Goal: Task Accomplishment & Management: Manage account settings

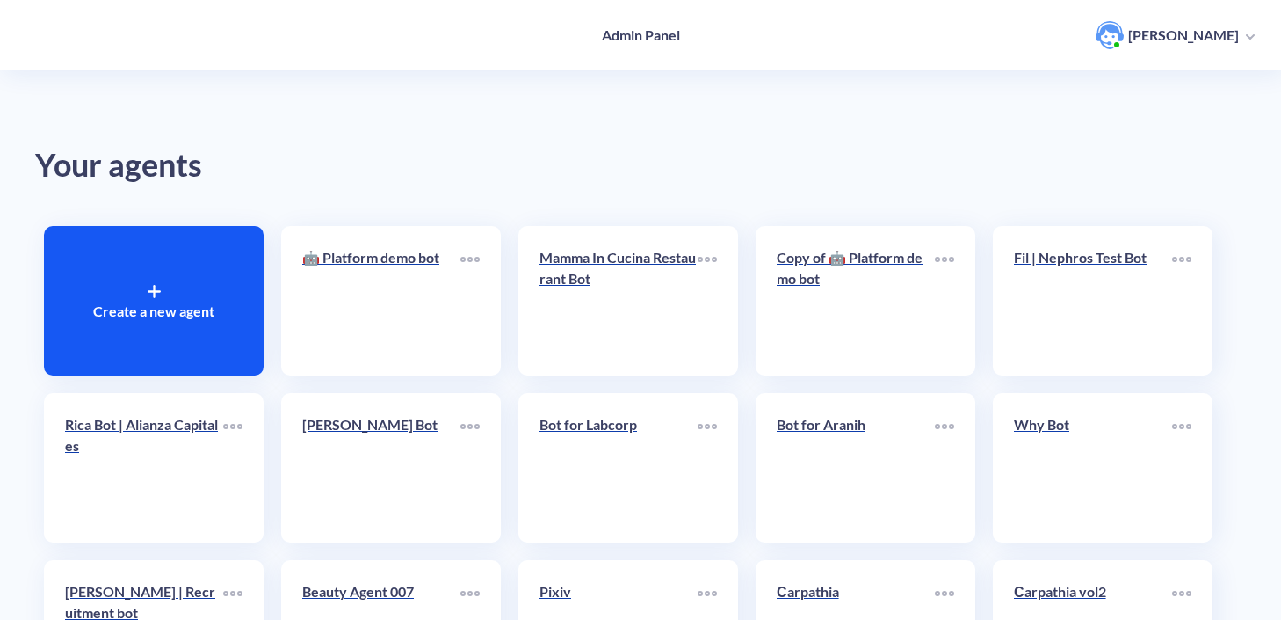
click at [202, 256] on div "Create a new agent" at bounding box center [154, 300] width 220 height 149
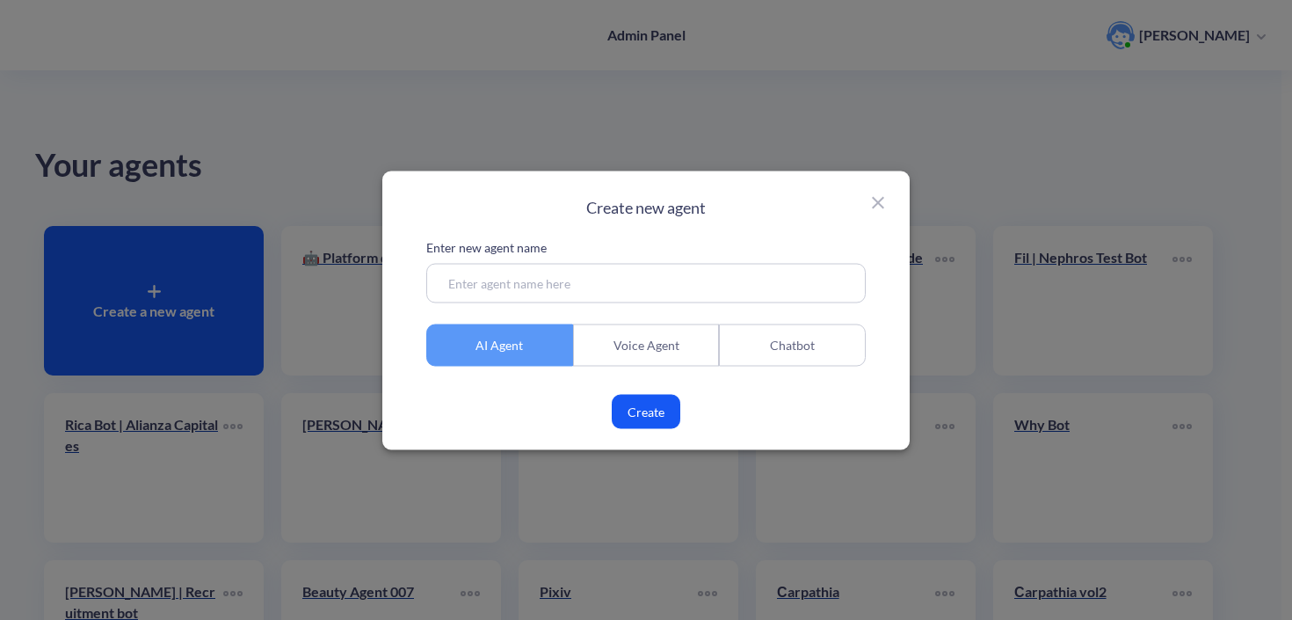
click at [745, 349] on div "Chatbot" at bounding box center [792, 344] width 147 height 42
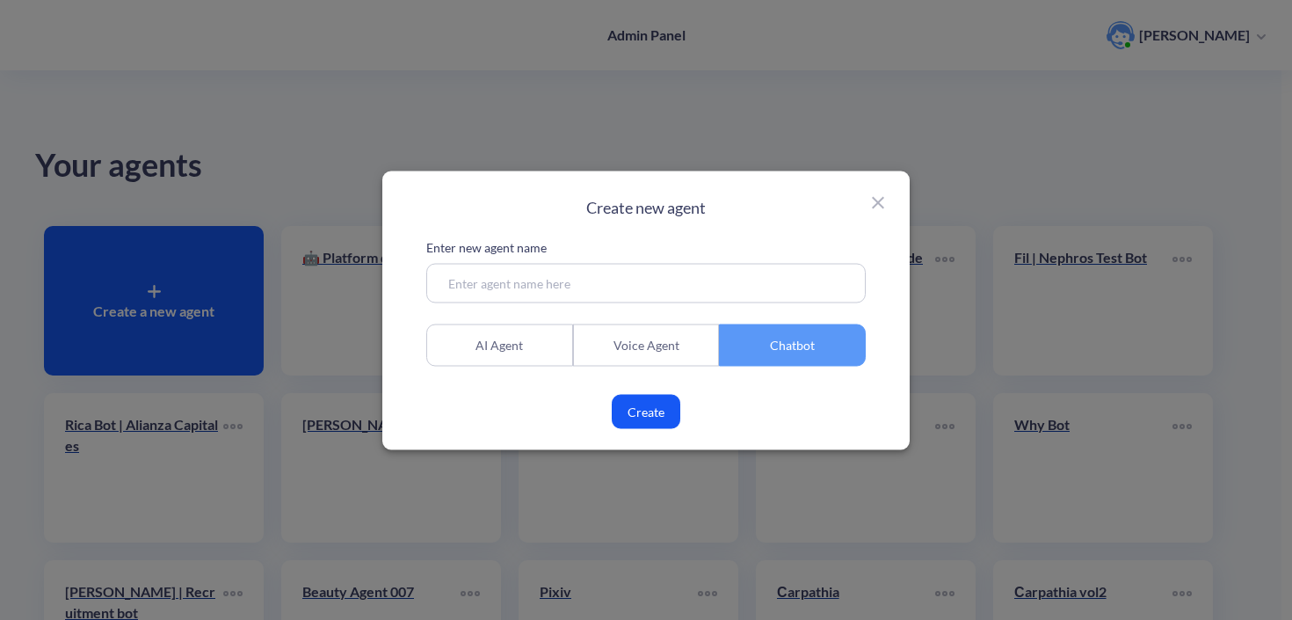
click at [632, 286] on input at bounding box center [645, 283] width 439 height 40
type input "DEMO for [PERSON_NAME]"
click at [638, 413] on button "Create" at bounding box center [646, 411] width 69 height 34
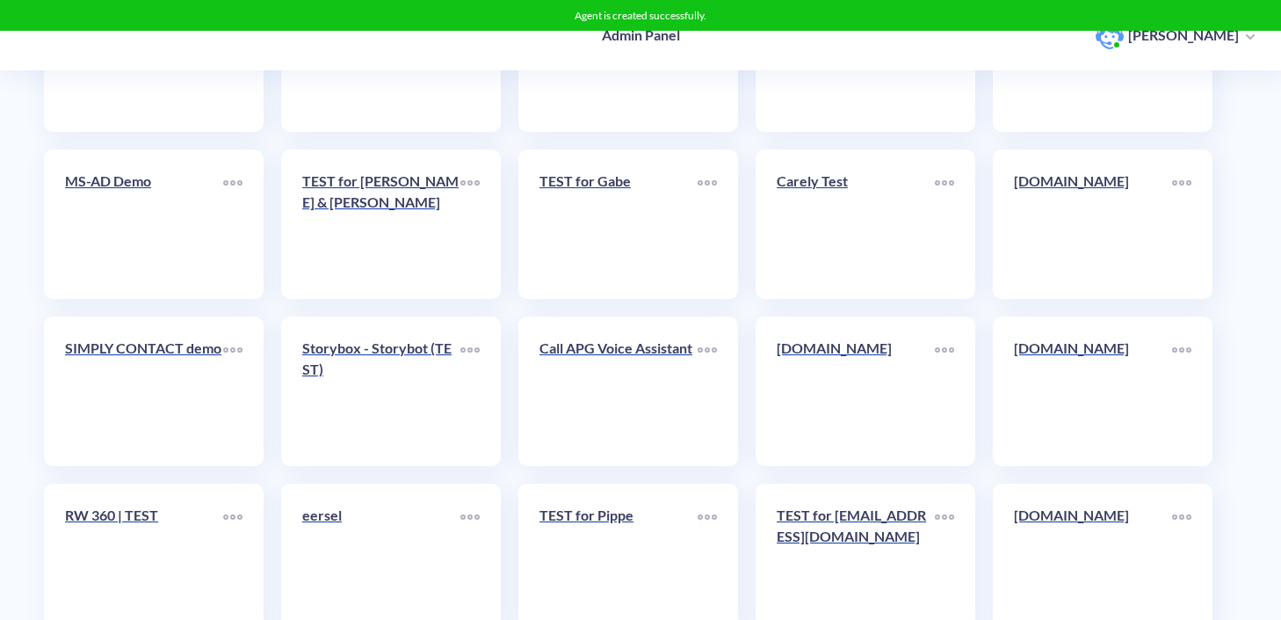
scroll to position [21640, 0]
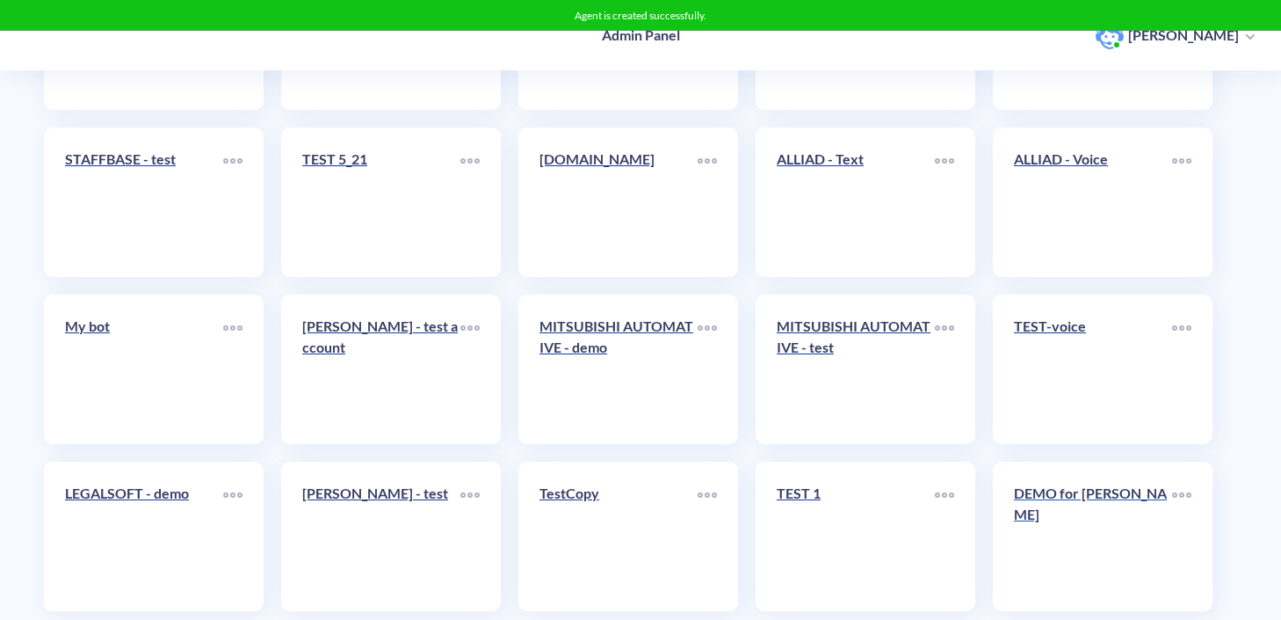
click at [1095, 521] on link "DEMO for [PERSON_NAME]" at bounding box center [1093, 536] width 158 height 107
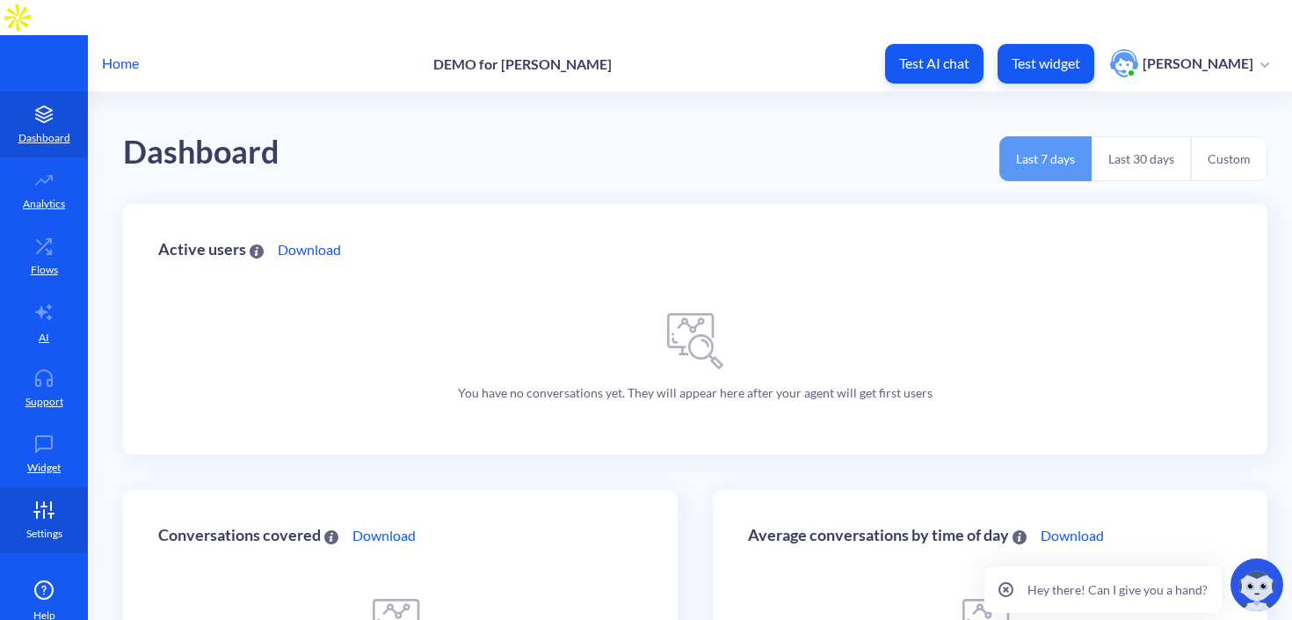
click at [40, 487] on link "Settings" at bounding box center [44, 520] width 88 height 66
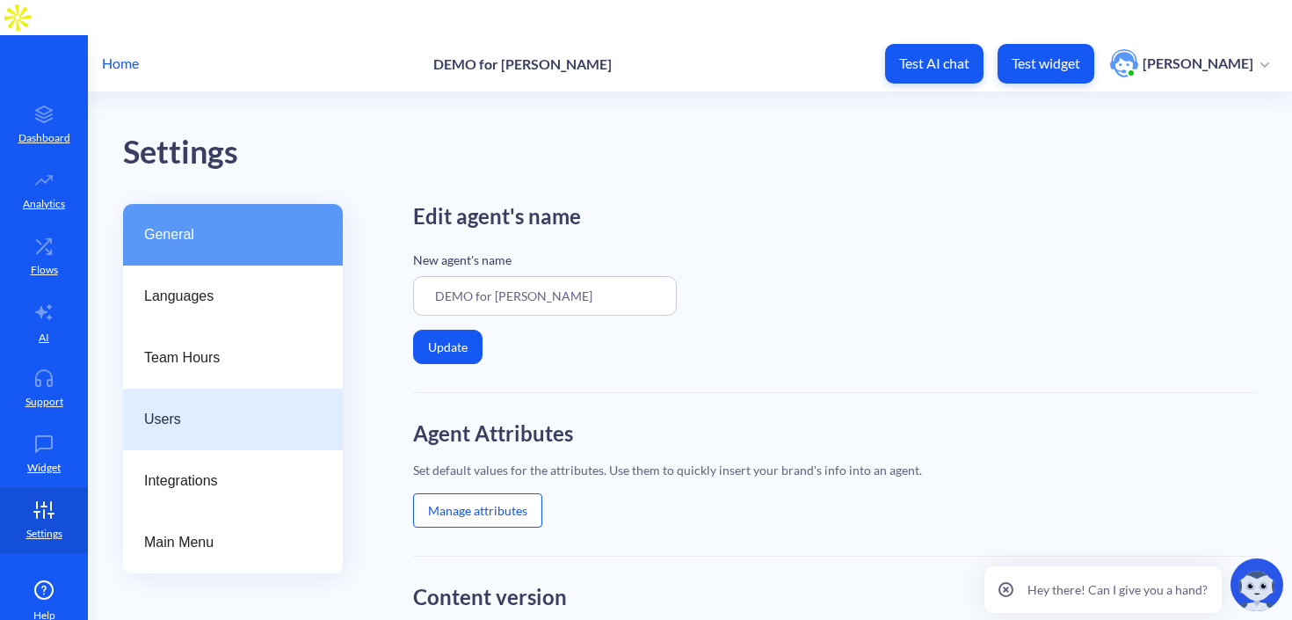
click at [201, 409] on span "Users" at bounding box center [225, 419] width 163 height 21
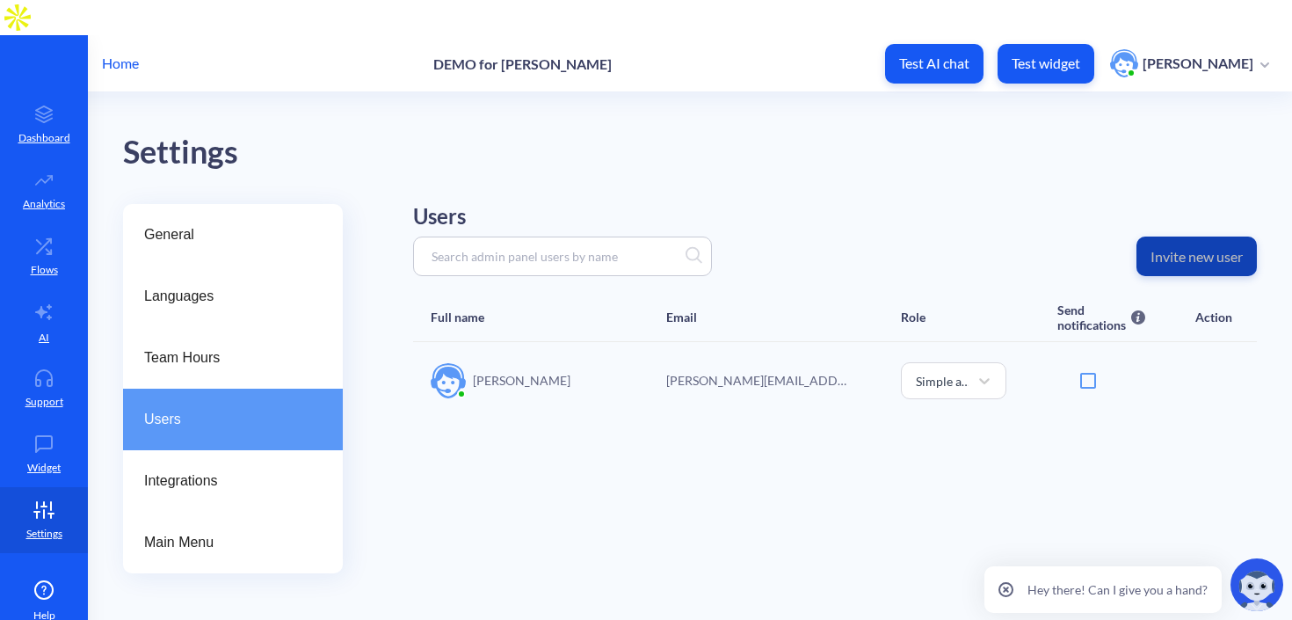
click at [1179, 248] on p "Invite new user" at bounding box center [1196, 257] width 92 height 18
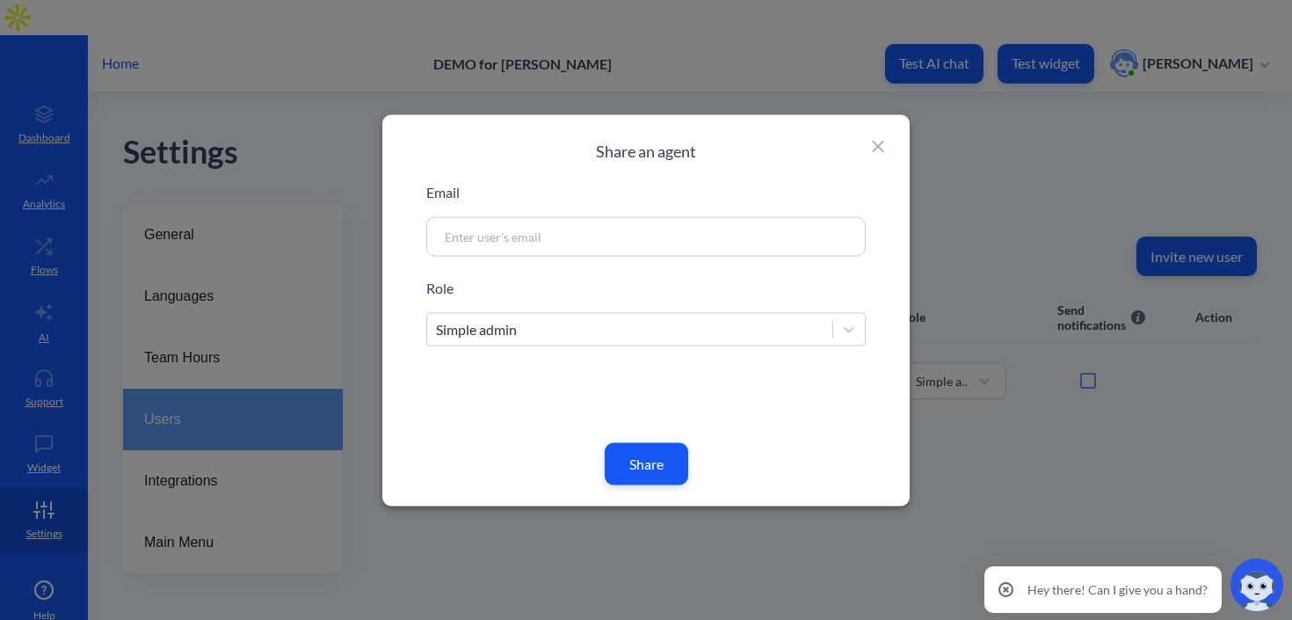
click at [670, 231] on input at bounding box center [625, 236] width 378 height 20
paste input "[PERSON_NAME][EMAIL_ADDRESS][DOMAIN_NAME]"
type input "[PERSON_NAME][EMAIL_ADDRESS][DOMAIN_NAME]"
click at [691, 290] on p "Role" at bounding box center [645, 287] width 439 height 21
click at [651, 454] on button "Share" at bounding box center [646, 463] width 83 height 42
